Goal: Transaction & Acquisition: Subscribe to service/newsletter

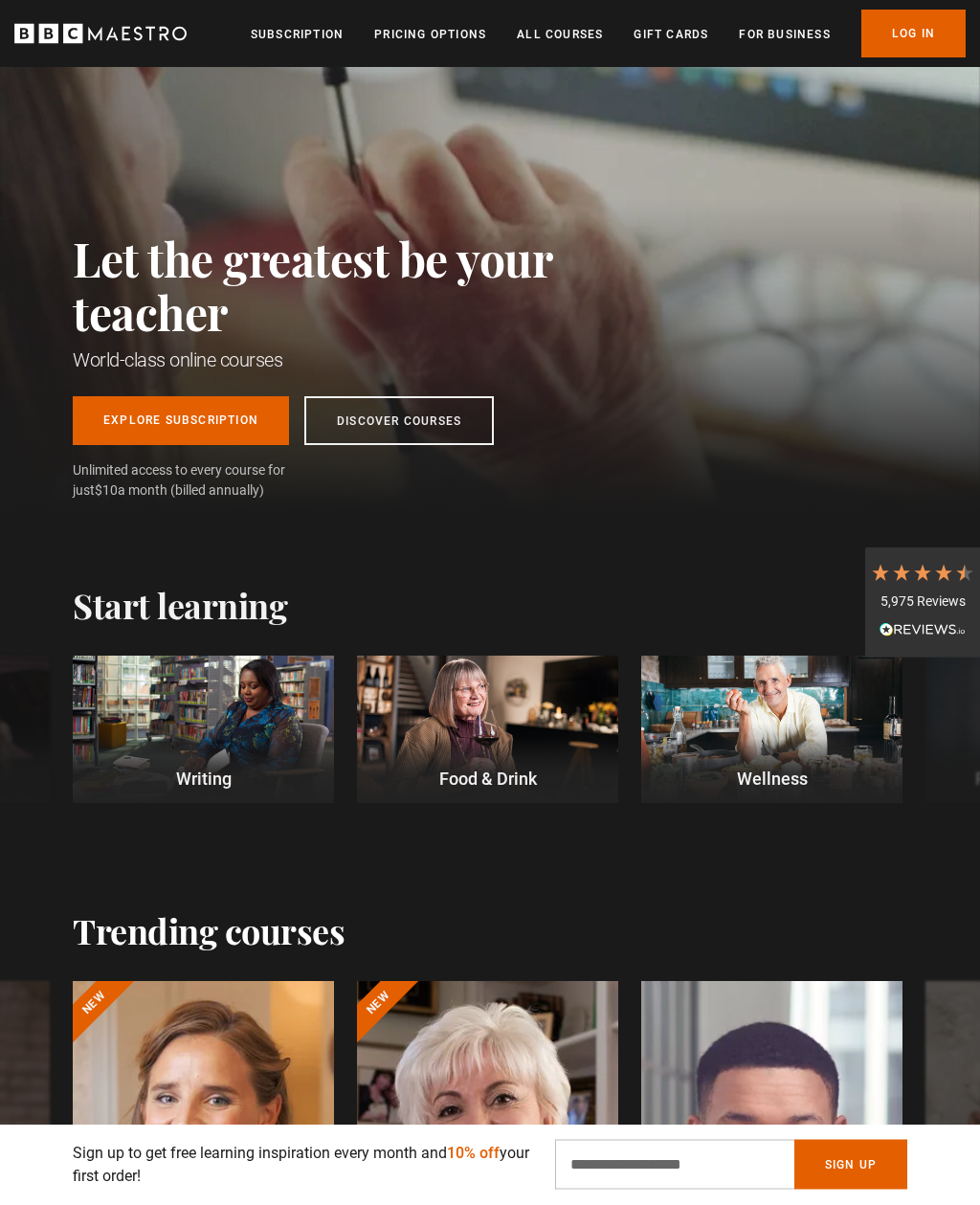
scroll to position [75, 0]
click at [194, 732] on div at bounding box center [203, 729] width 261 height 147
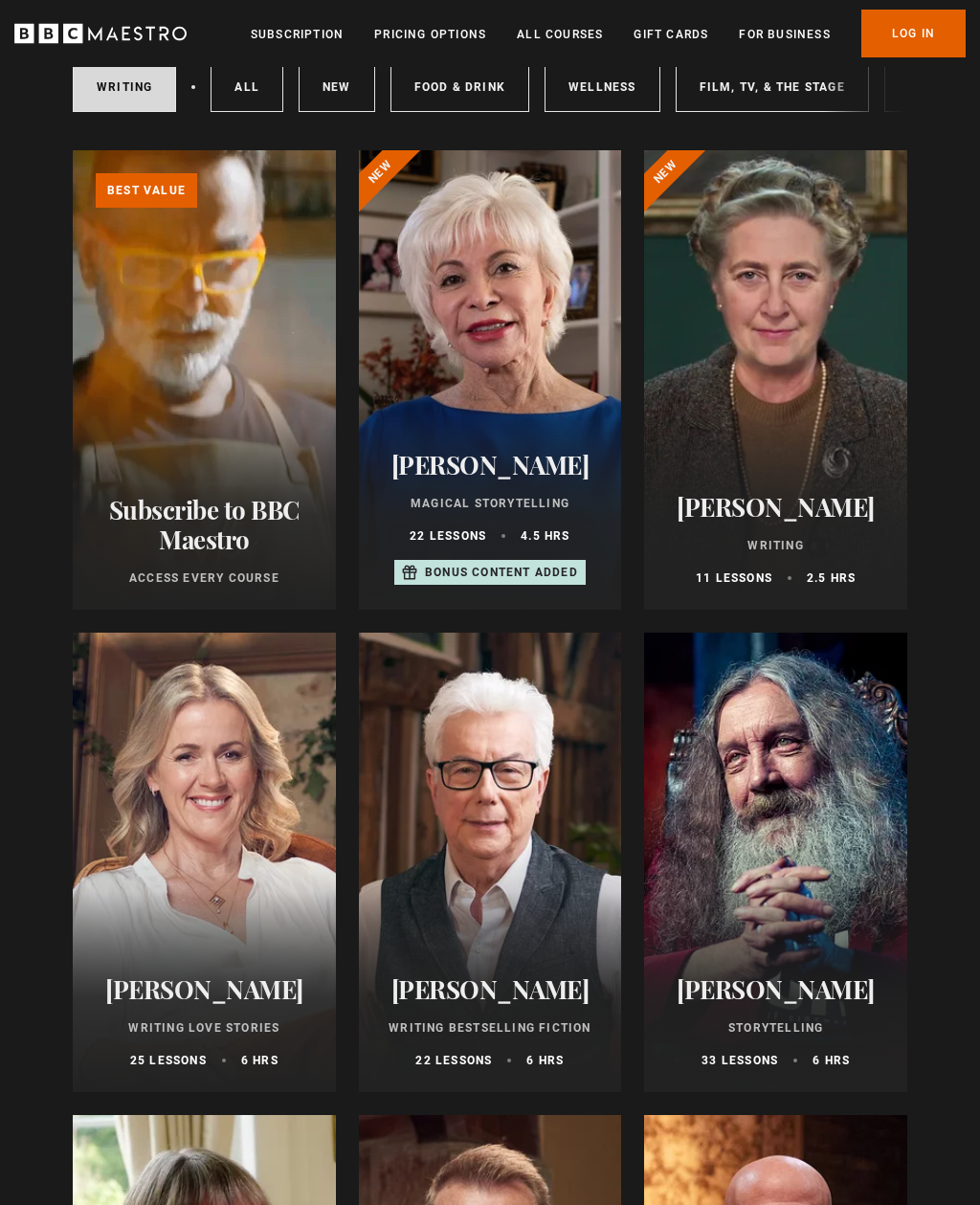
scroll to position [210, 0]
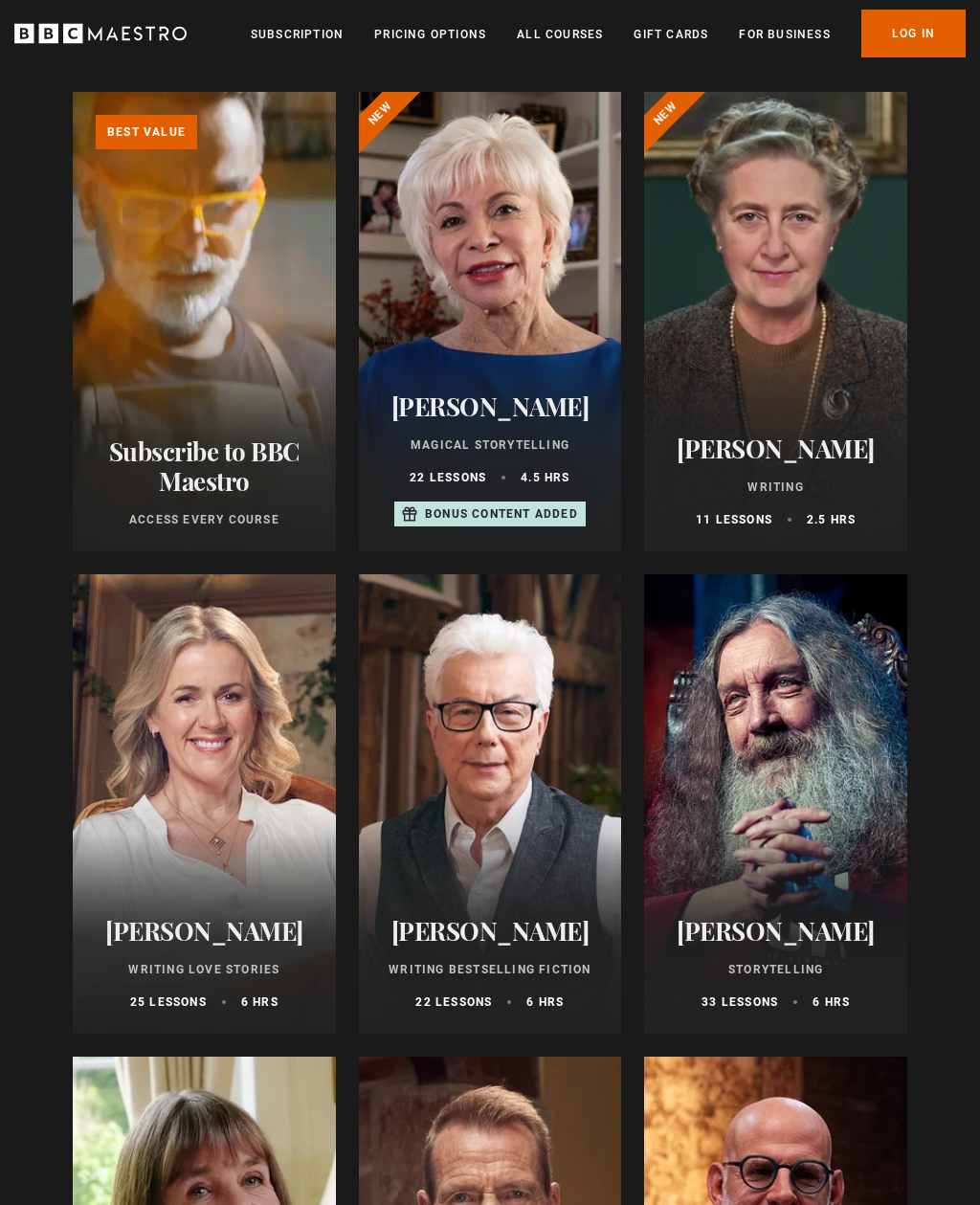
click at [802, 781] on div at bounding box center [776, 805] width 263 height 459
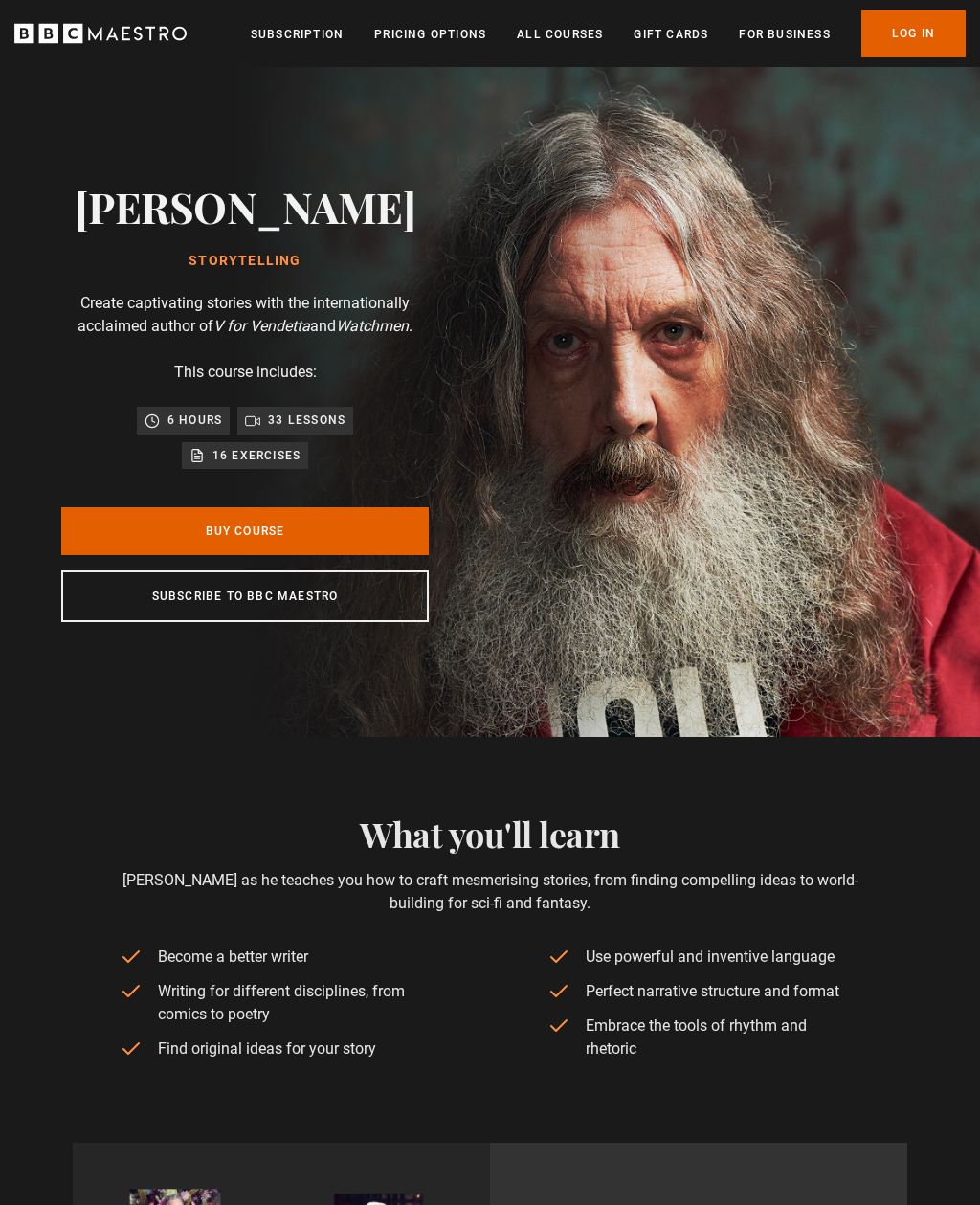
click at [200, 603] on link "Subscribe to BBC Maestro" at bounding box center [244, 596] width 367 height 51
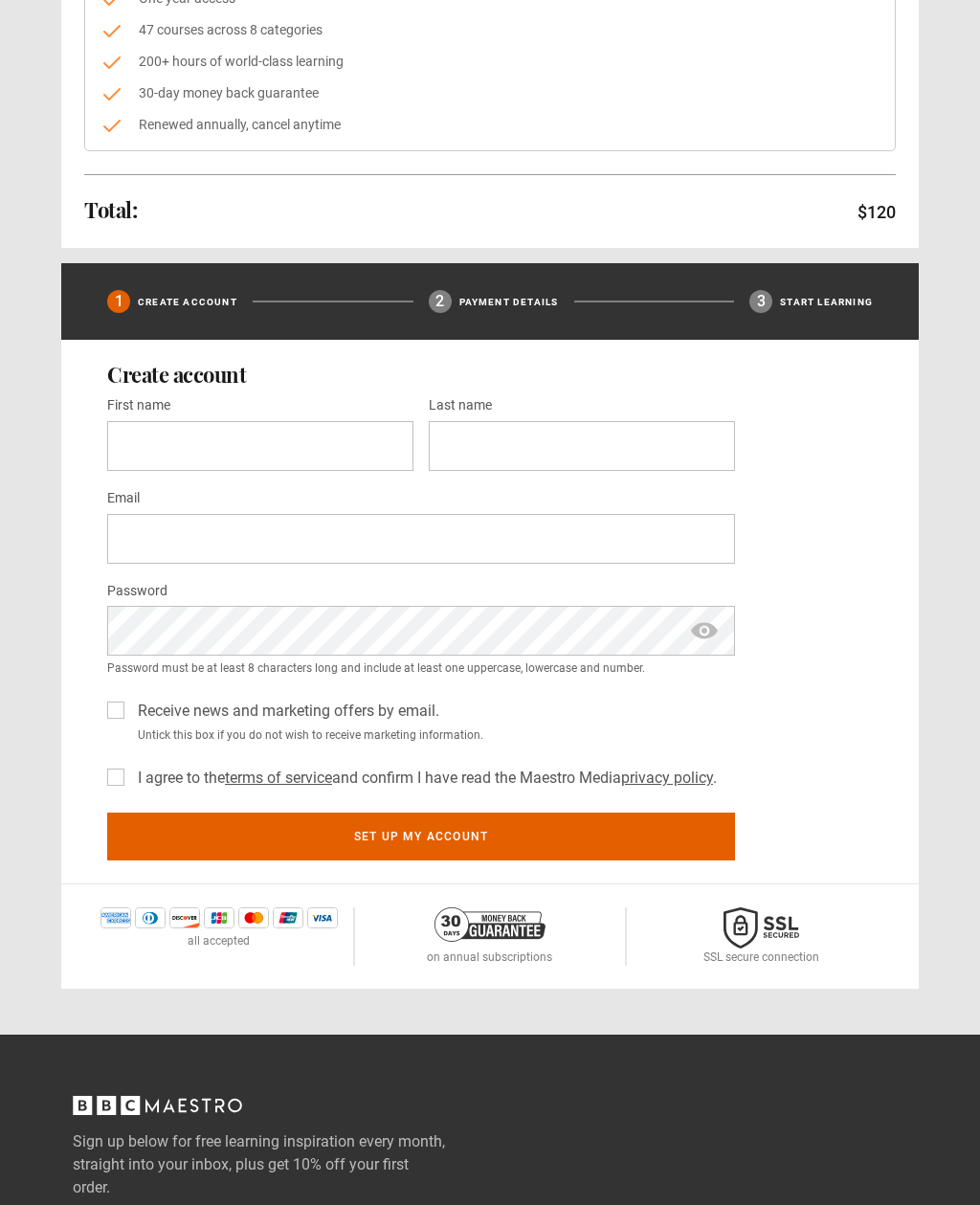
scroll to position [327, 0]
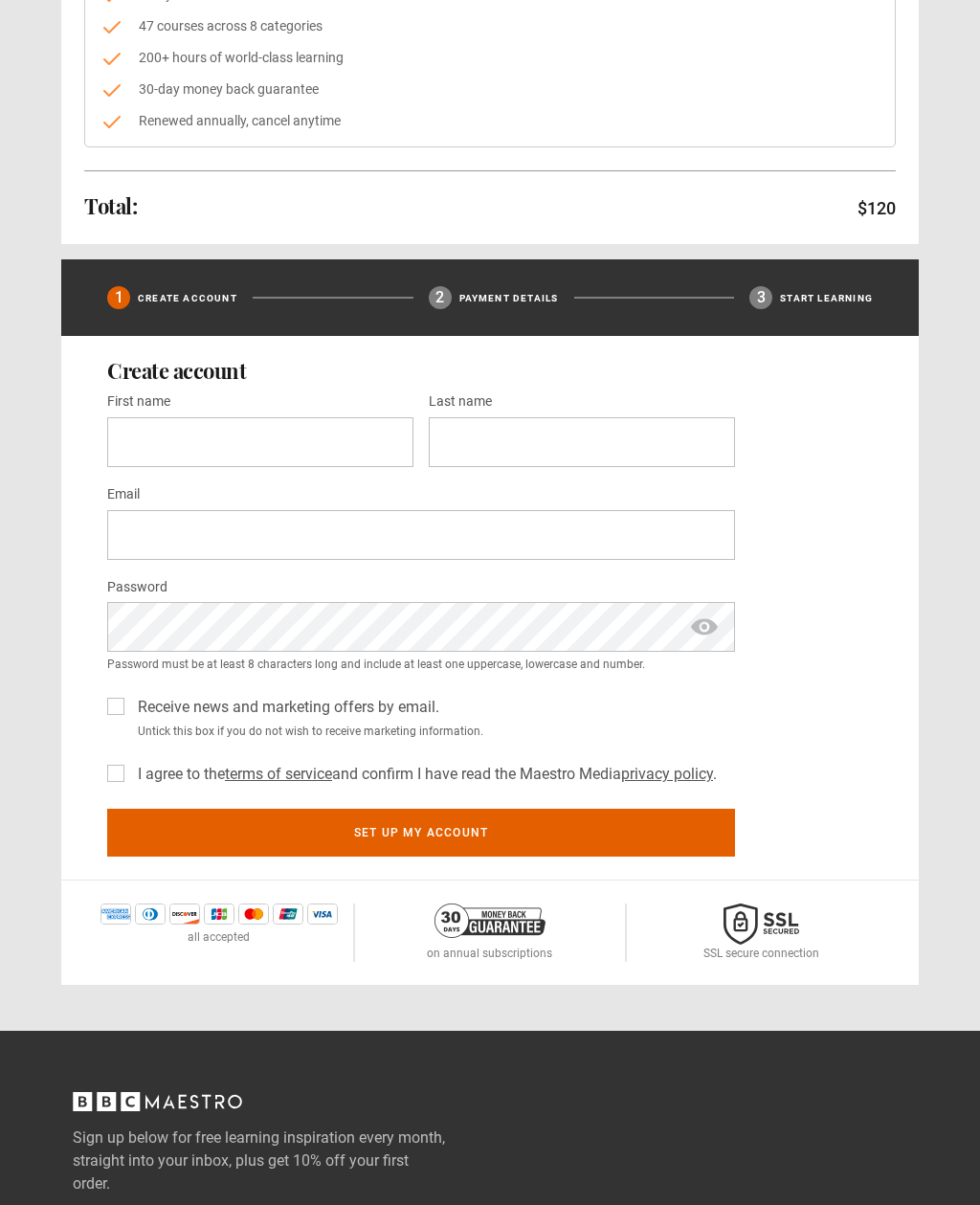
click at [130, 777] on label "I agree to the terms of service and confirm I have read the Maestro Media priva…" at bounding box center [423, 775] width 587 height 23
click at [132, 445] on input "First name *" at bounding box center [260, 442] width 306 height 49
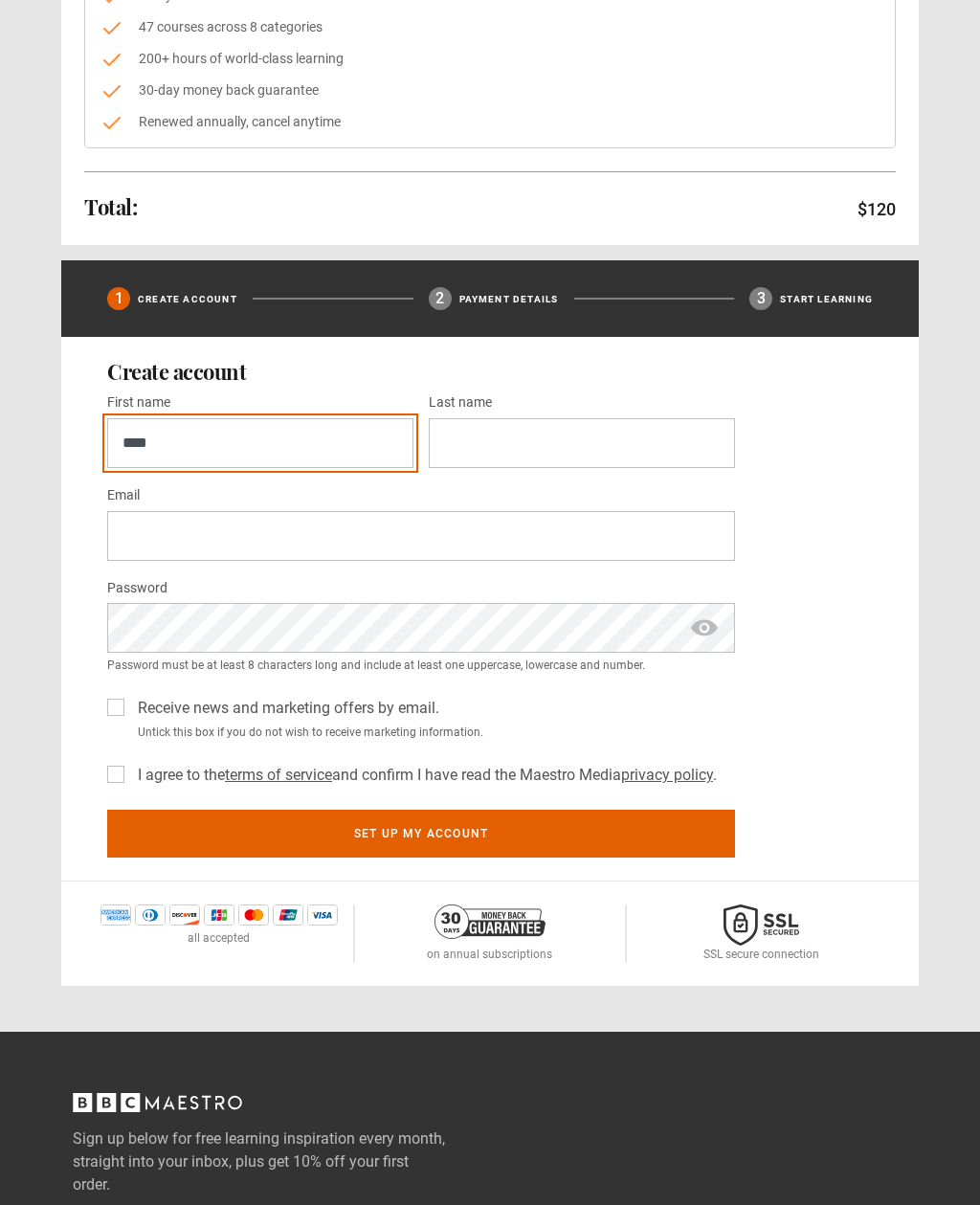
type input "****"
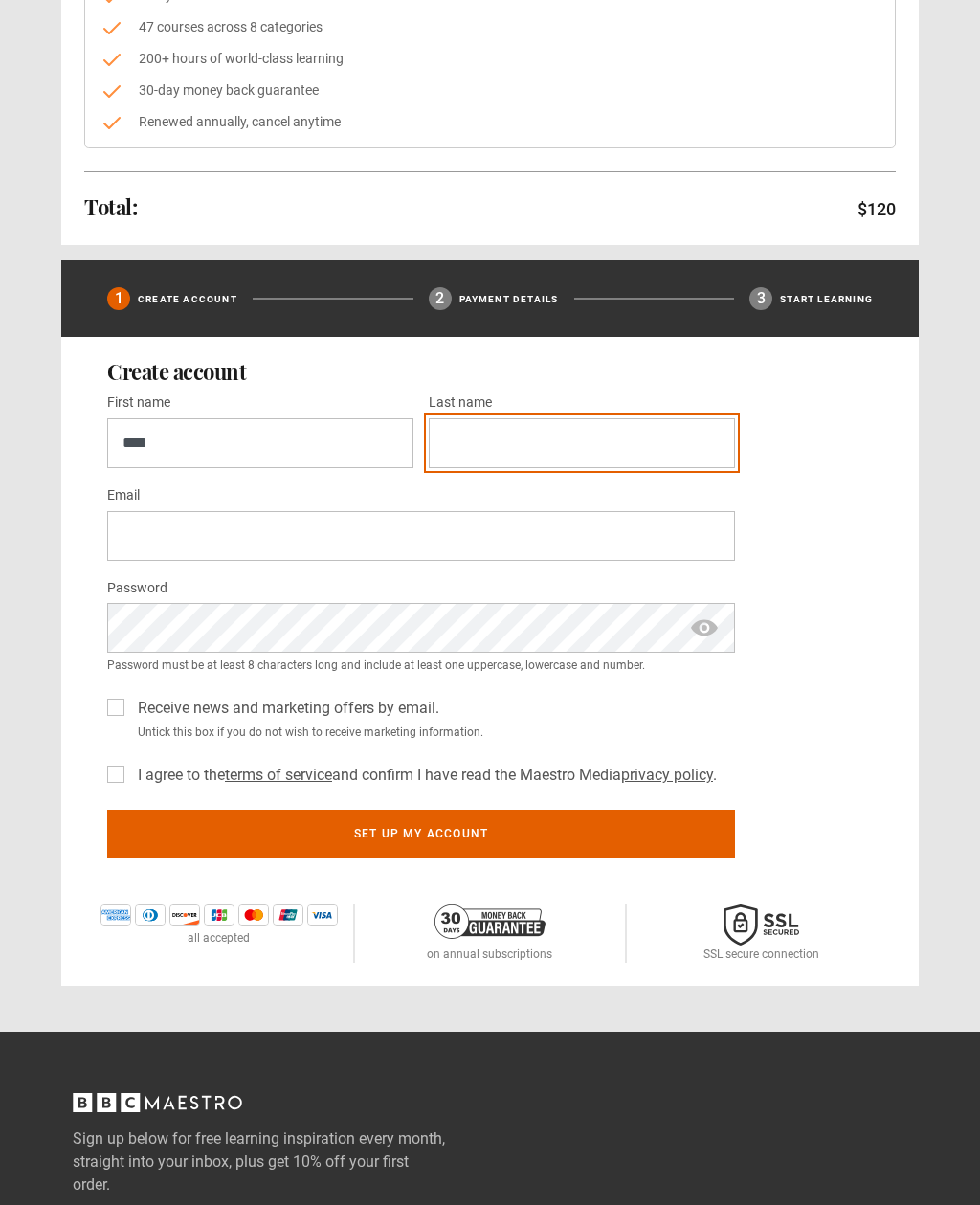
click at [602, 429] on input "Last name *" at bounding box center [582, 443] width 306 height 49
type input "*******"
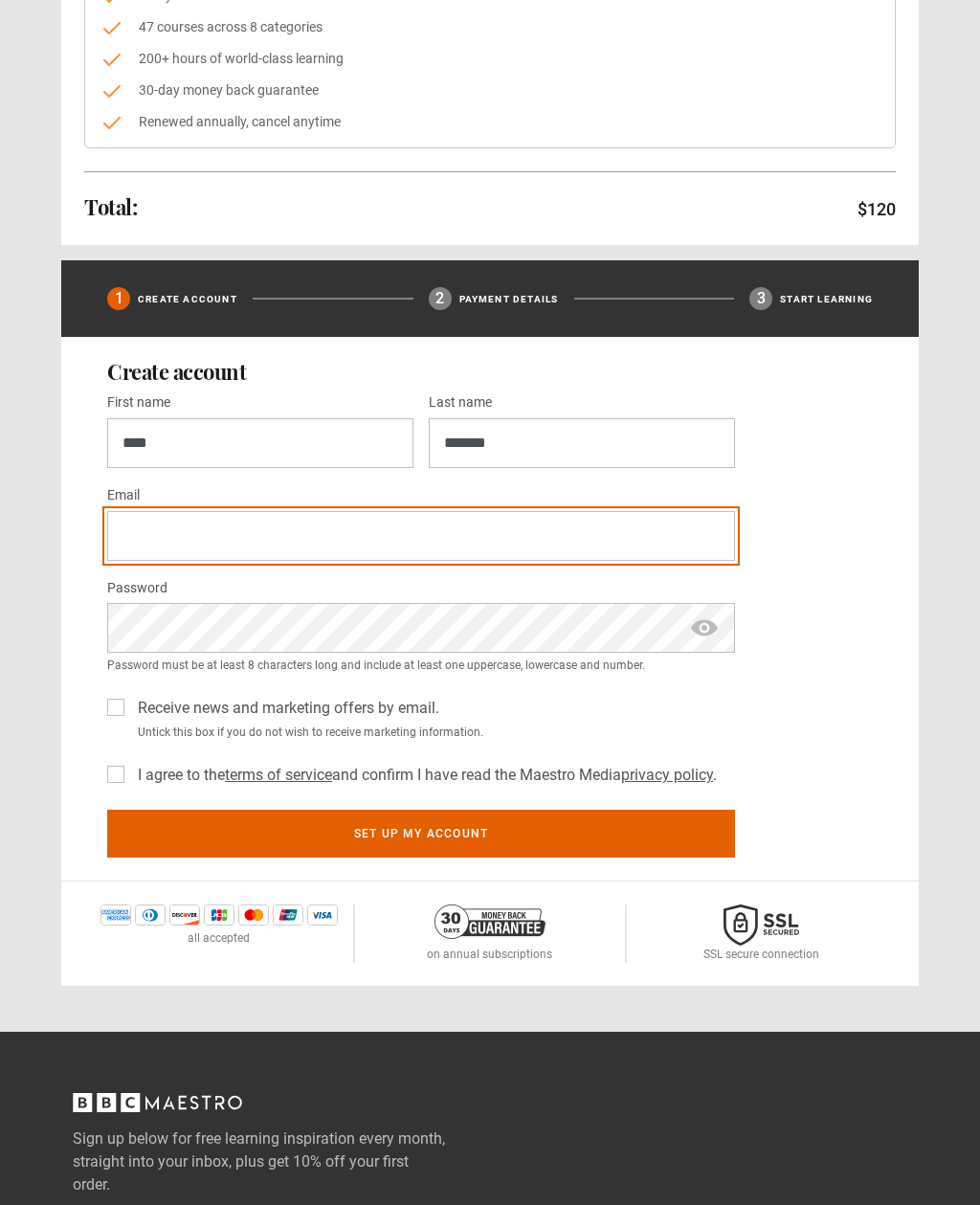
click at [126, 535] on input "Email *" at bounding box center [421, 535] width 628 height 49
type input "**********"
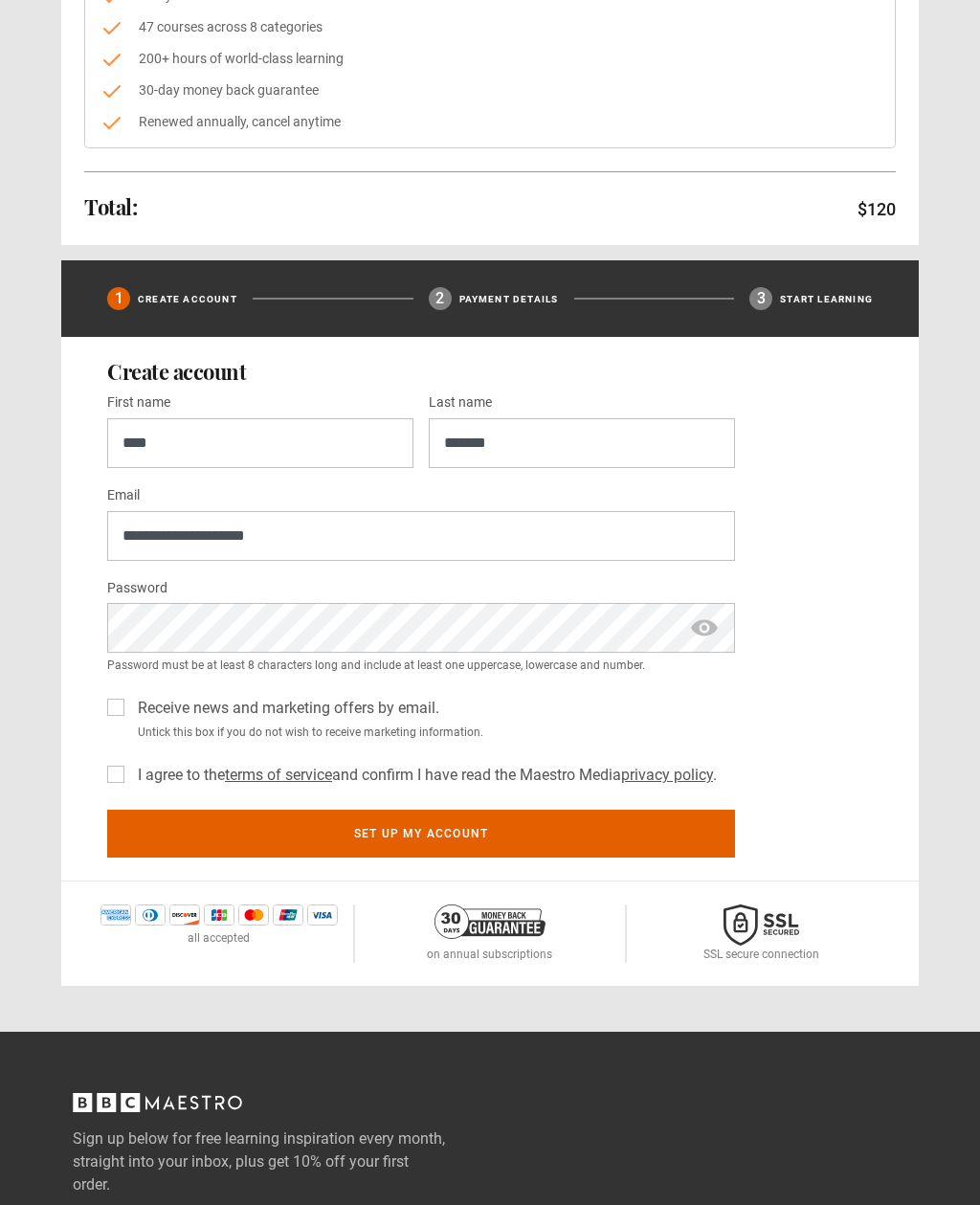
click at [701, 621] on span "show password" at bounding box center [704, 627] width 31 height 49
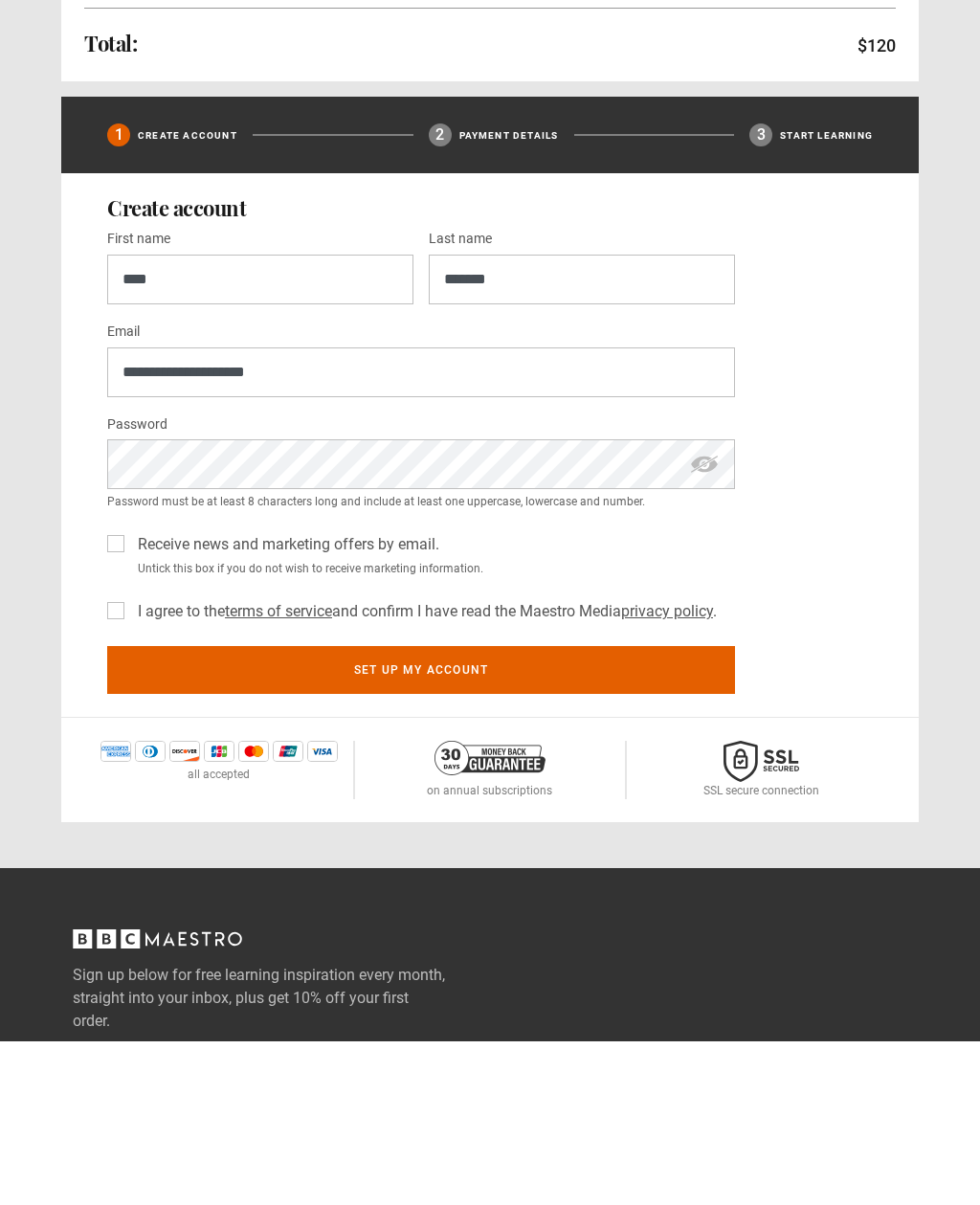
click at [666, 810] on button "Set up my account" at bounding box center [421, 833] width 628 height 47
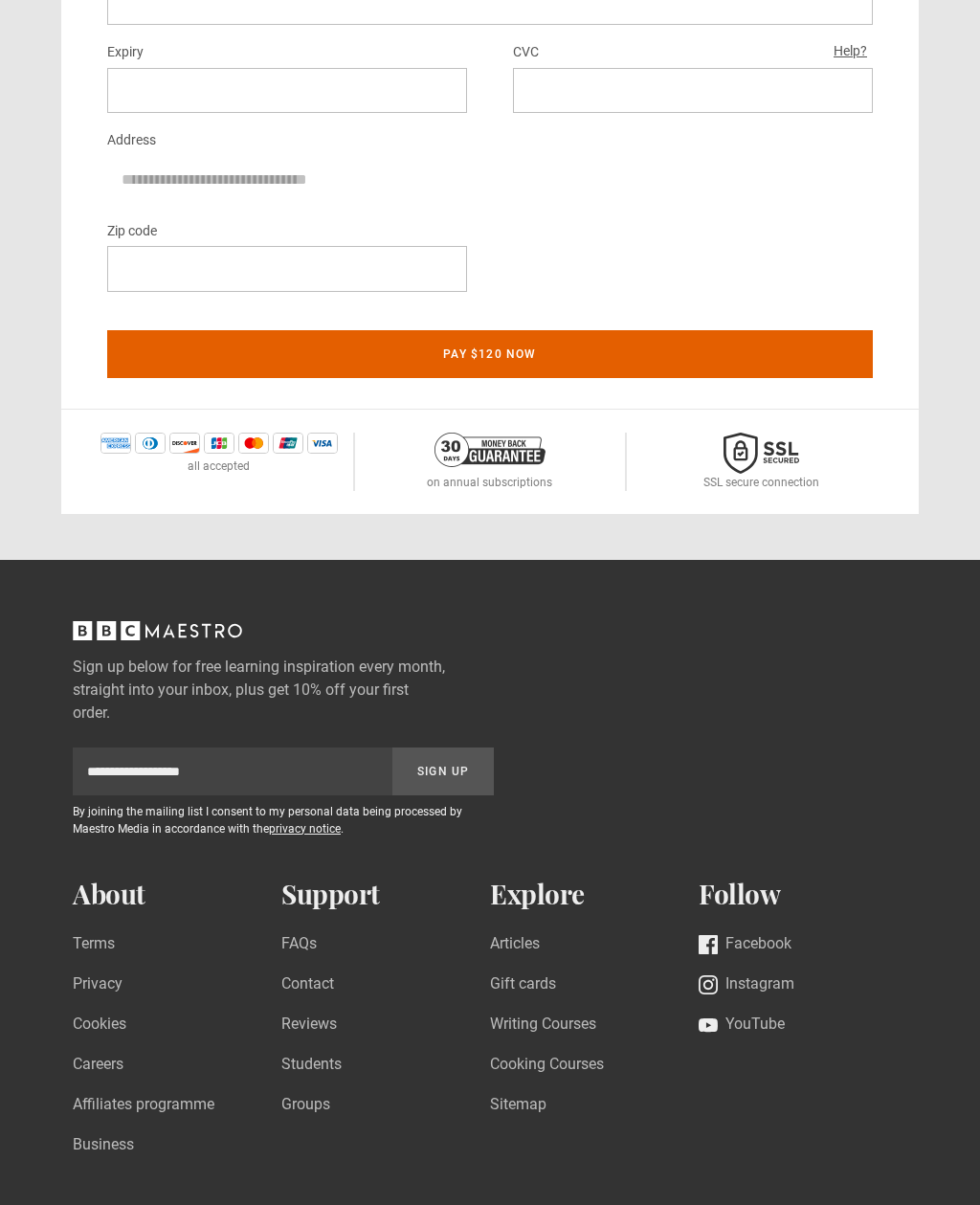
click at [122, 640] on icon "BBC Maestro, back to top" at bounding box center [130, 631] width 19 height 19
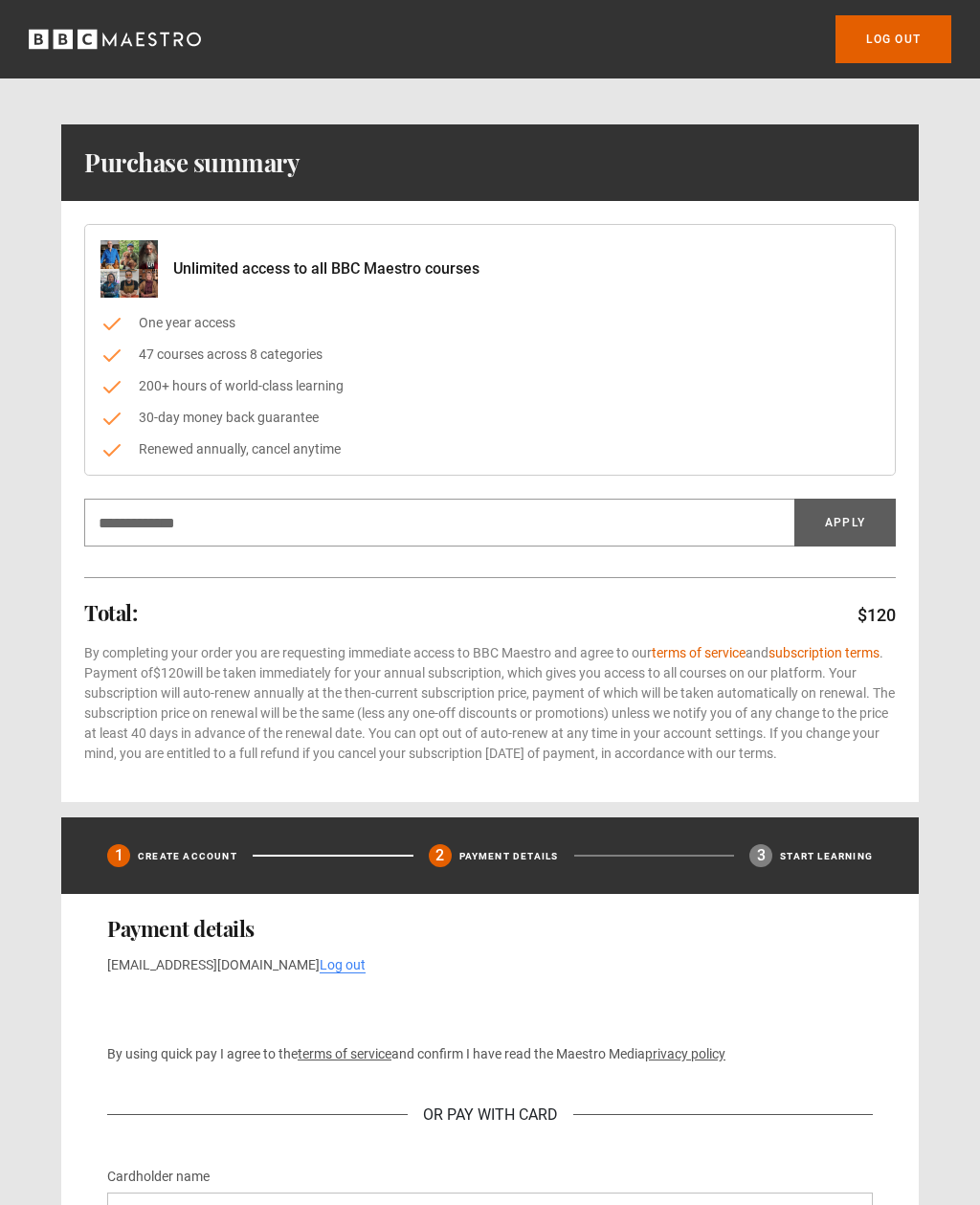
click at [80, 43] on icon "BBC Maestro" at bounding box center [87, 40] width 19 height 19
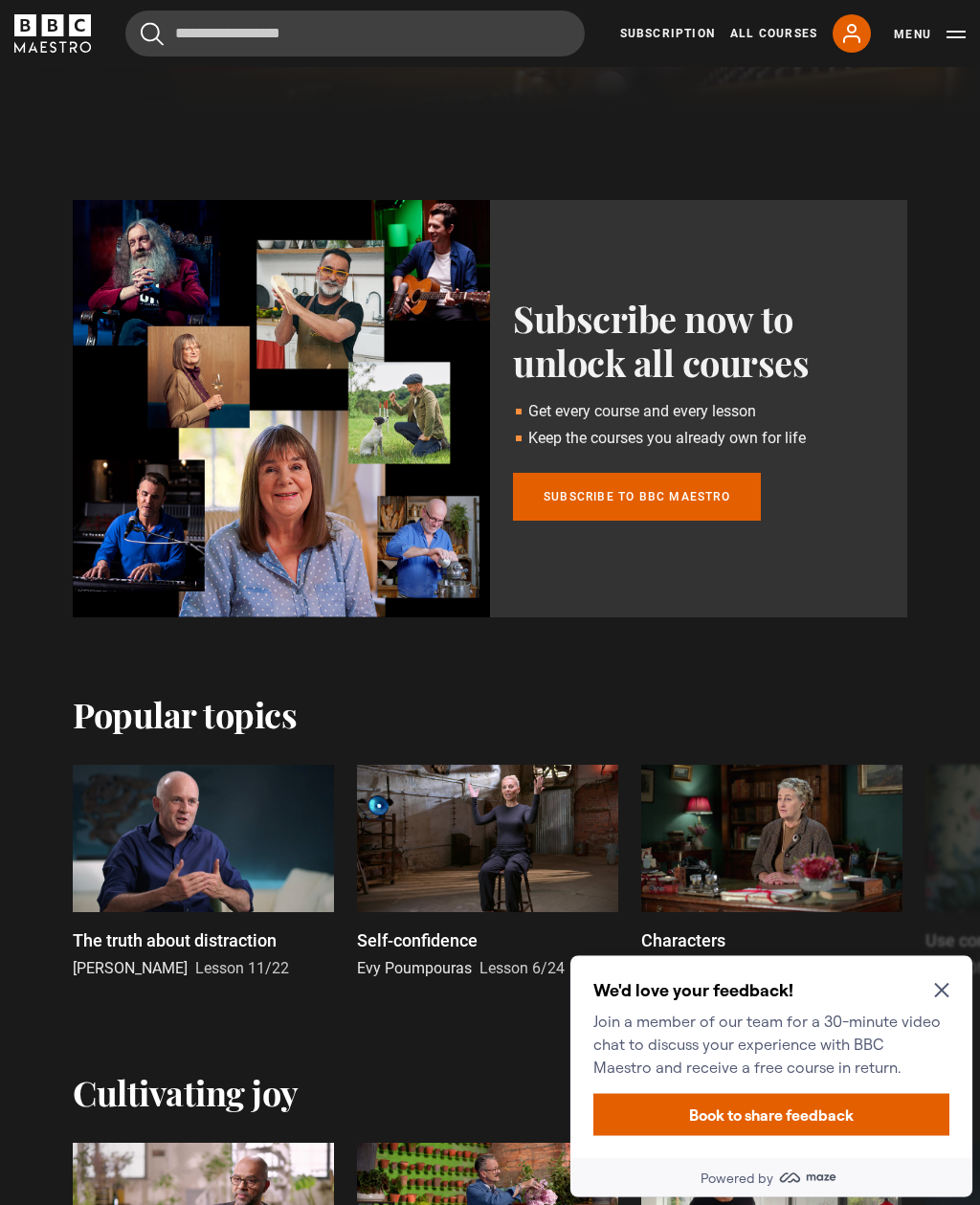
scroll to position [524, 0]
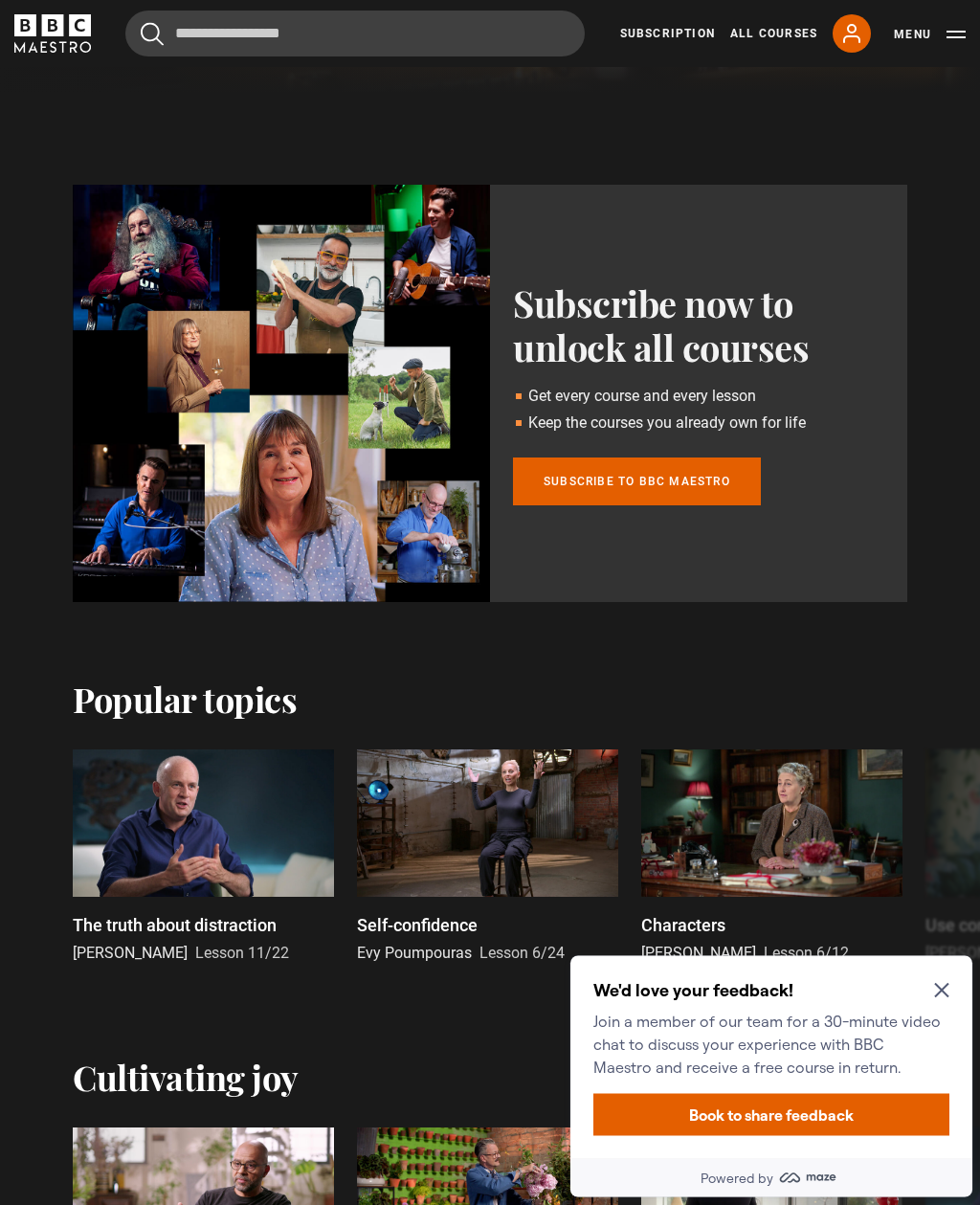
click at [928, 990] on h2 "We'd love your feedback!" at bounding box center [767, 990] width 349 height 23
click at [931, 1002] on div "We'd love your feedback! Join a member of our team for a 30-minute video chat t…" at bounding box center [767, 1028] width 349 height 100
click at [946, 989] on icon "Close Maze Prompt" at bounding box center [941, 989] width 15 height 15
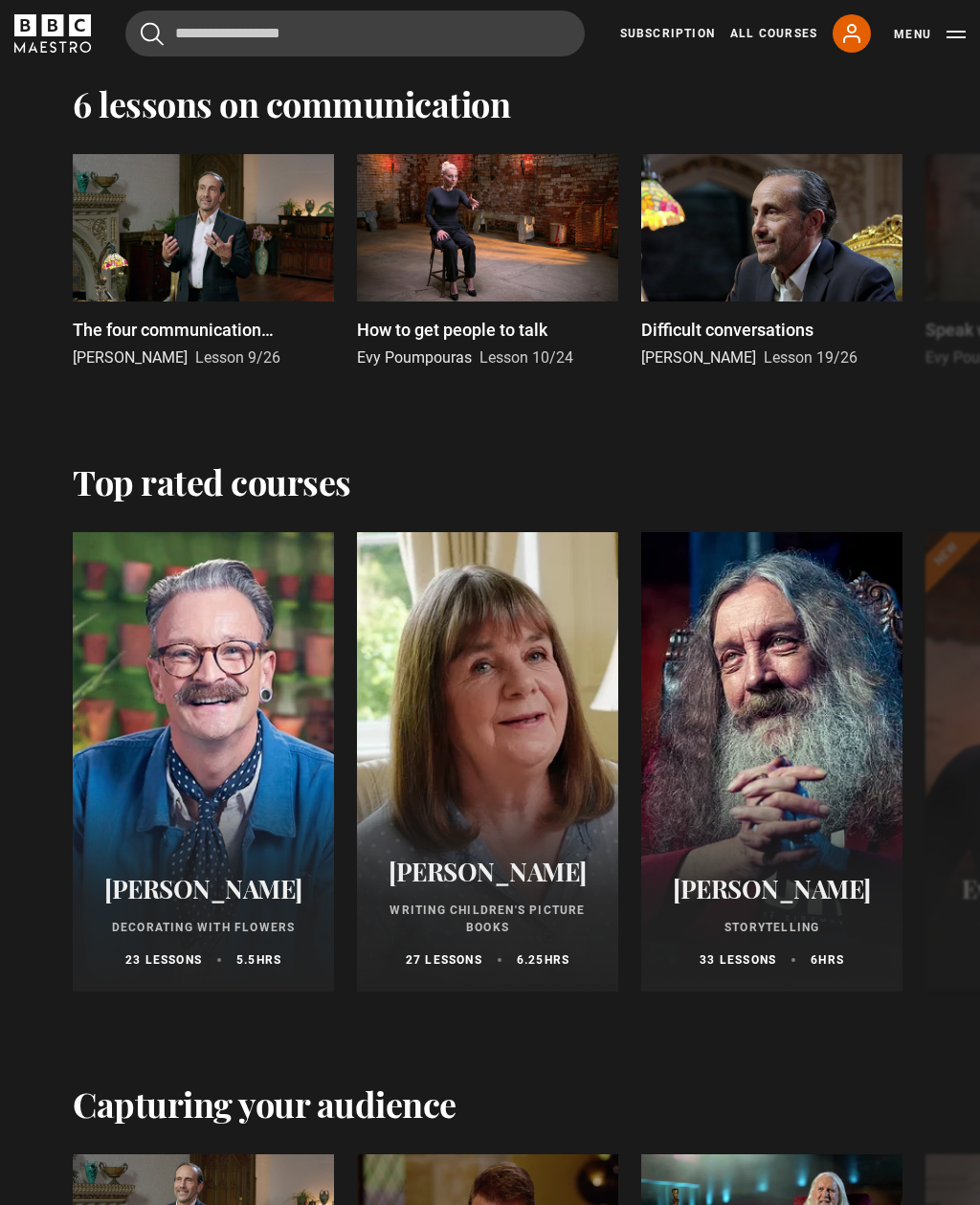
scroll to position [2875, 0]
click at [792, 798] on div at bounding box center [772, 761] width 261 height 459
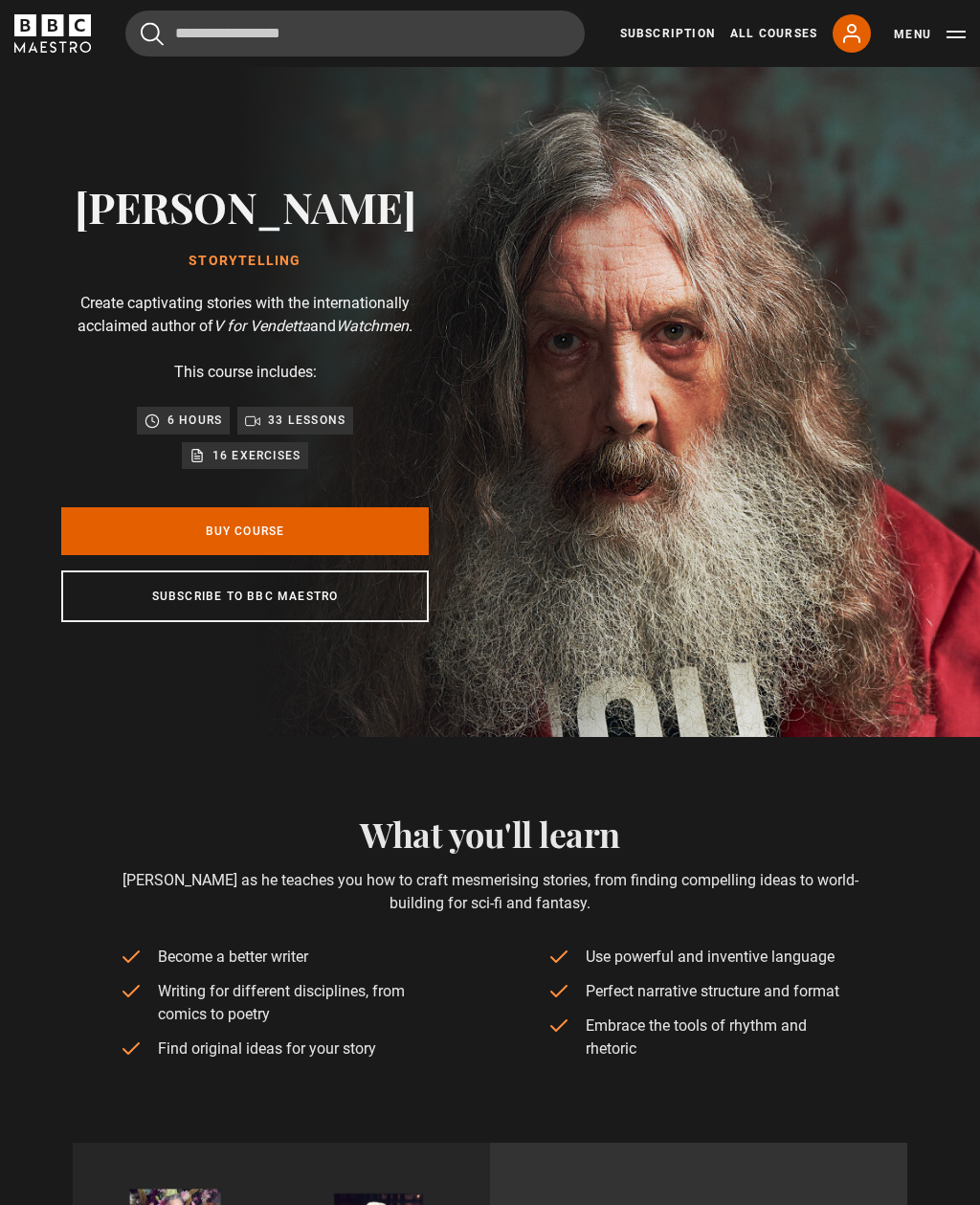
click at [198, 529] on link "Buy Course" at bounding box center [244, 531] width 367 height 47
